Goal: Task Accomplishment & Management: Manage account settings

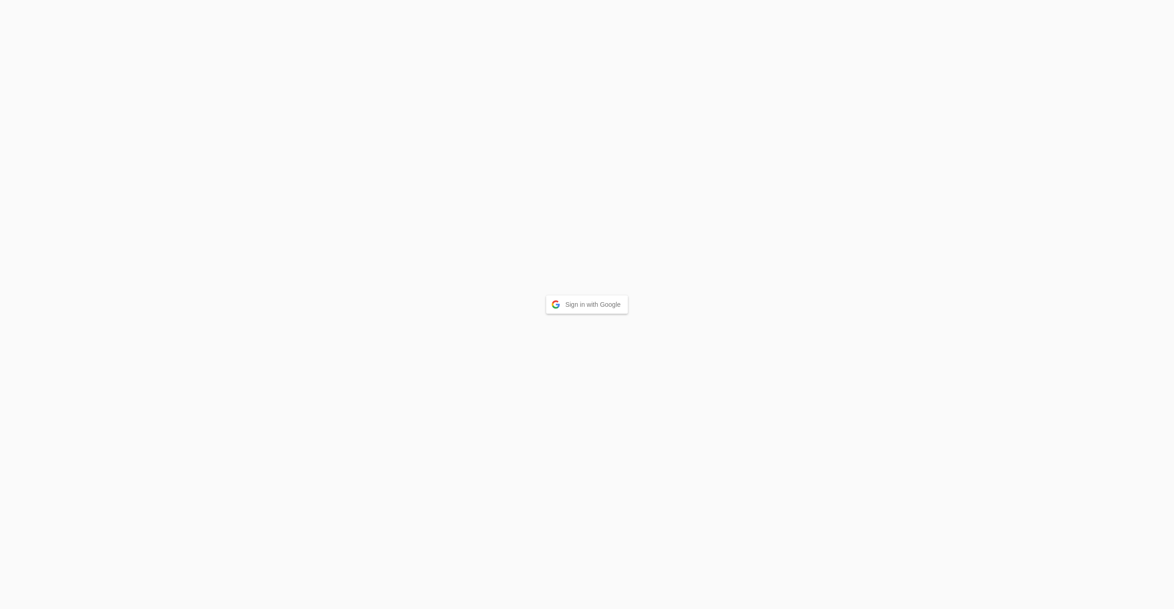
click at [593, 308] on button "Sign in with Google" at bounding box center [587, 304] width 82 height 18
